Goal: Information Seeking & Learning: Learn about a topic

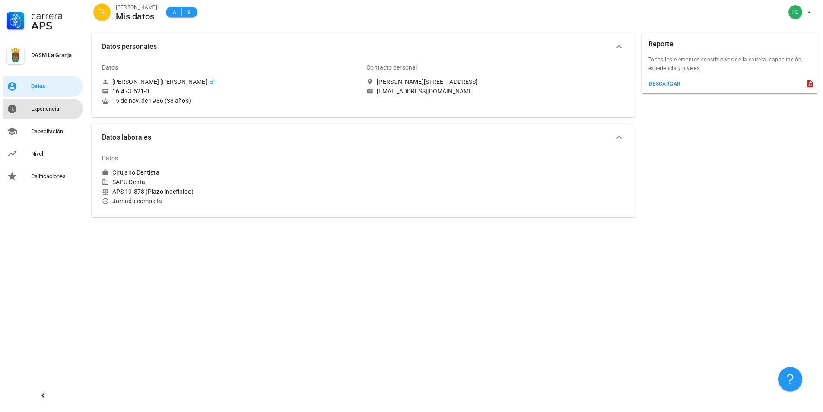
click at [44, 106] on div "Experiencia" at bounding box center [55, 108] width 48 height 7
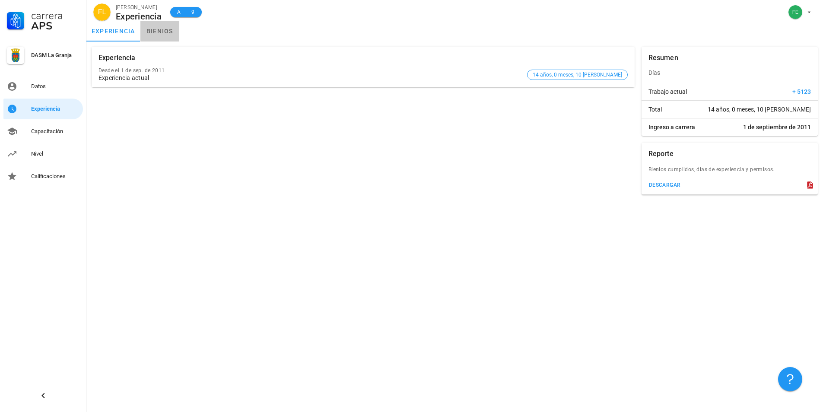
click at [153, 32] on link "bienios" at bounding box center [159, 31] width 39 height 21
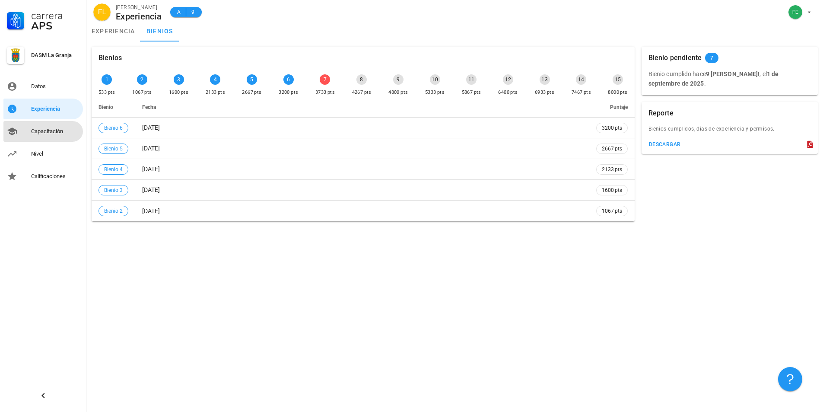
click at [55, 136] on div "Capacitación" at bounding box center [55, 131] width 48 height 14
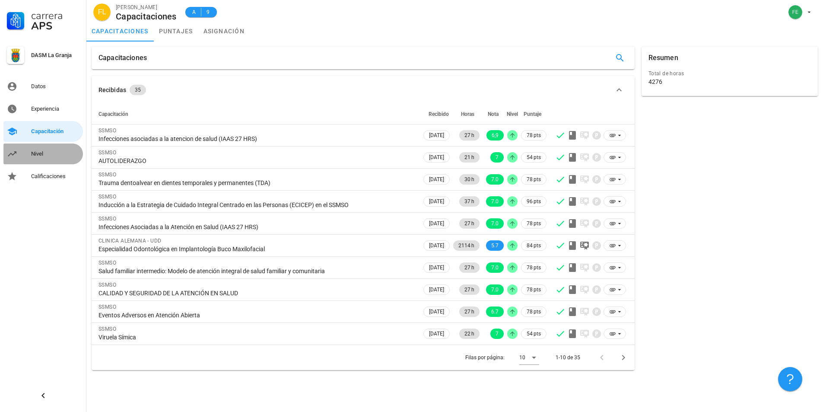
click at [51, 158] on div "Nivel" at bounding box center [55, 154] width 48 height 14
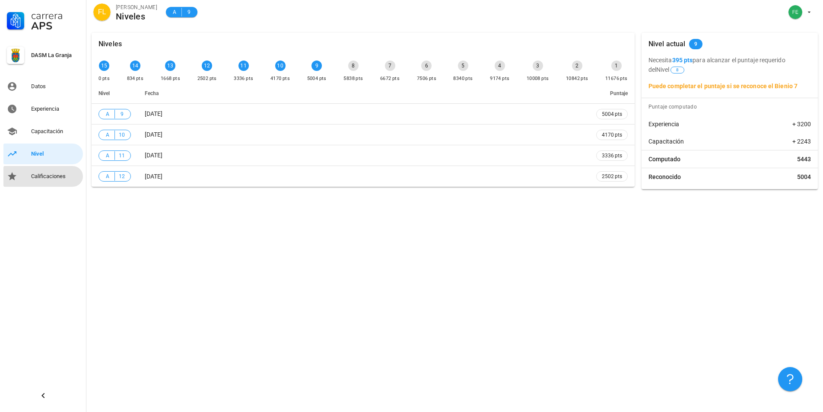
click at [59, 180] on div "Calificaciones" at bounding box center [55, 176] width 48 height 14
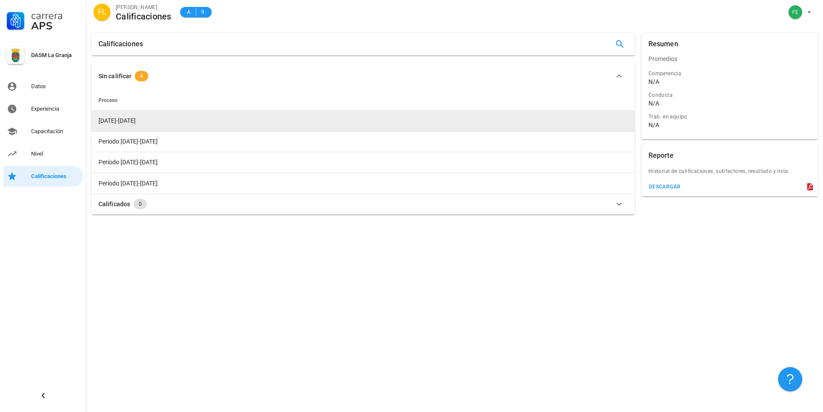
click at [118, 122] on span "[DATE]-[DATE]" at bounding box center [116, 120] width 37 height 7
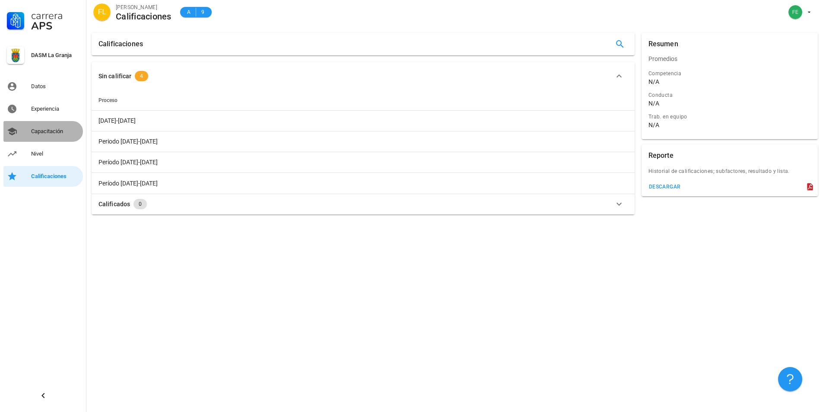
click at [57, 129] on div "Capacitación" at bounding box center [55, 131] width 48 height 7
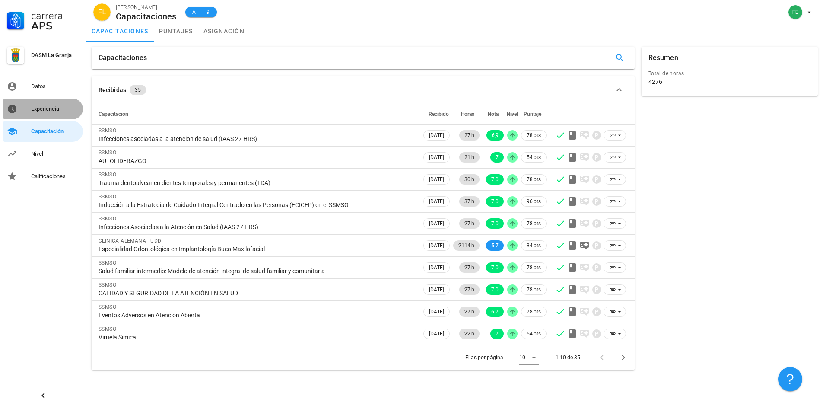
click at [51, 102] on link "Experiencia" at bounding box center [42, 108] width 79 height 21
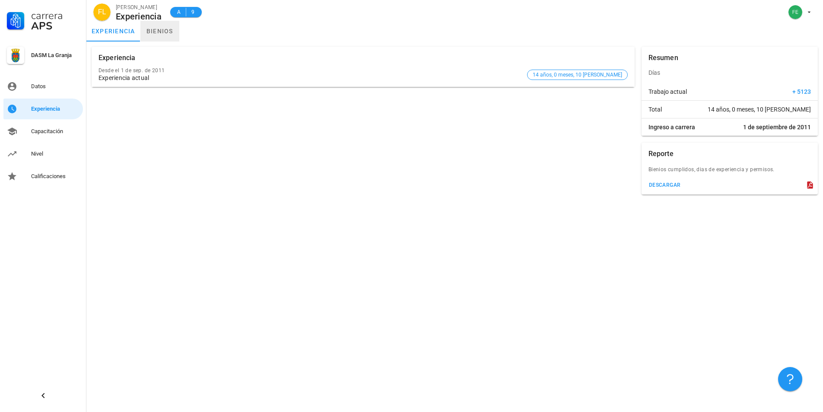
click at [168, 31] on link "bienios" at bounding box center [159, 31] width 39 height 21
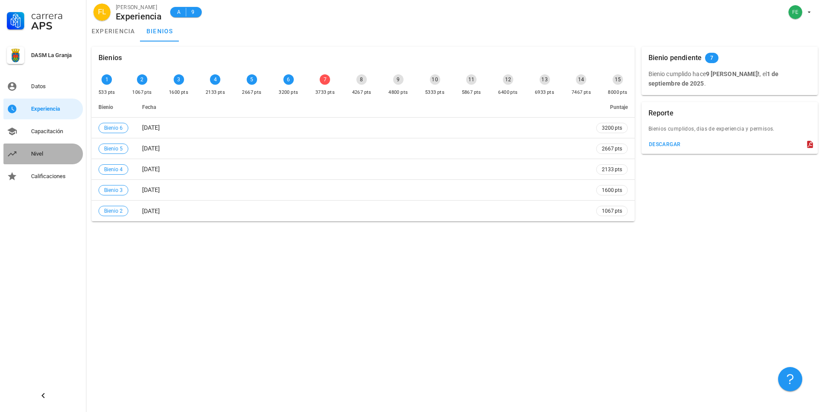
click at [46, 152] on div "Nivel" at bounding box center [55, 153] width 48 height 7
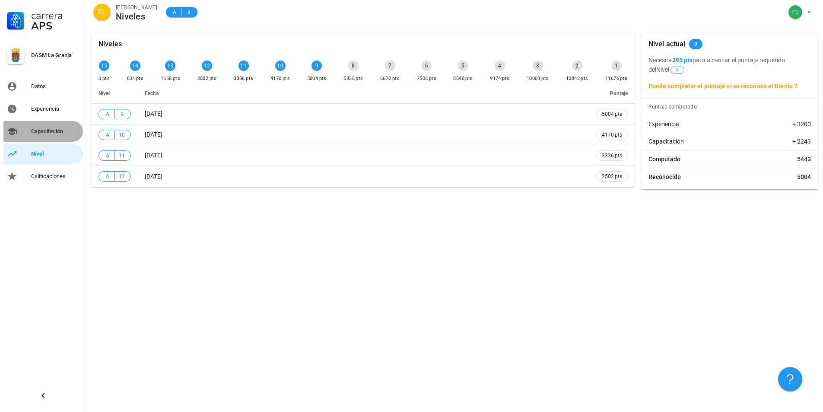
click at [53, 138] on link "Capacitación" at bounding box center [42, 131] width 79 height 21
